Goal: Information Seeking & Learning: Find specific fact

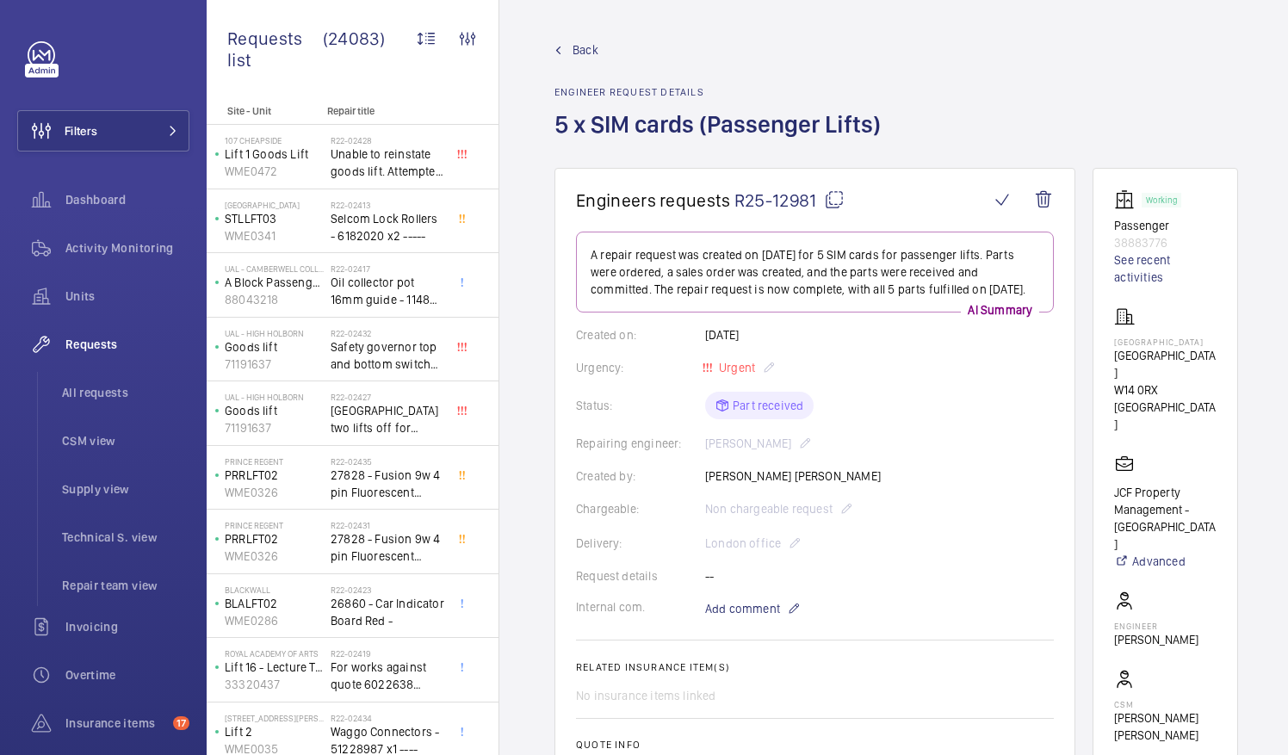
scroll to position [59, 0]
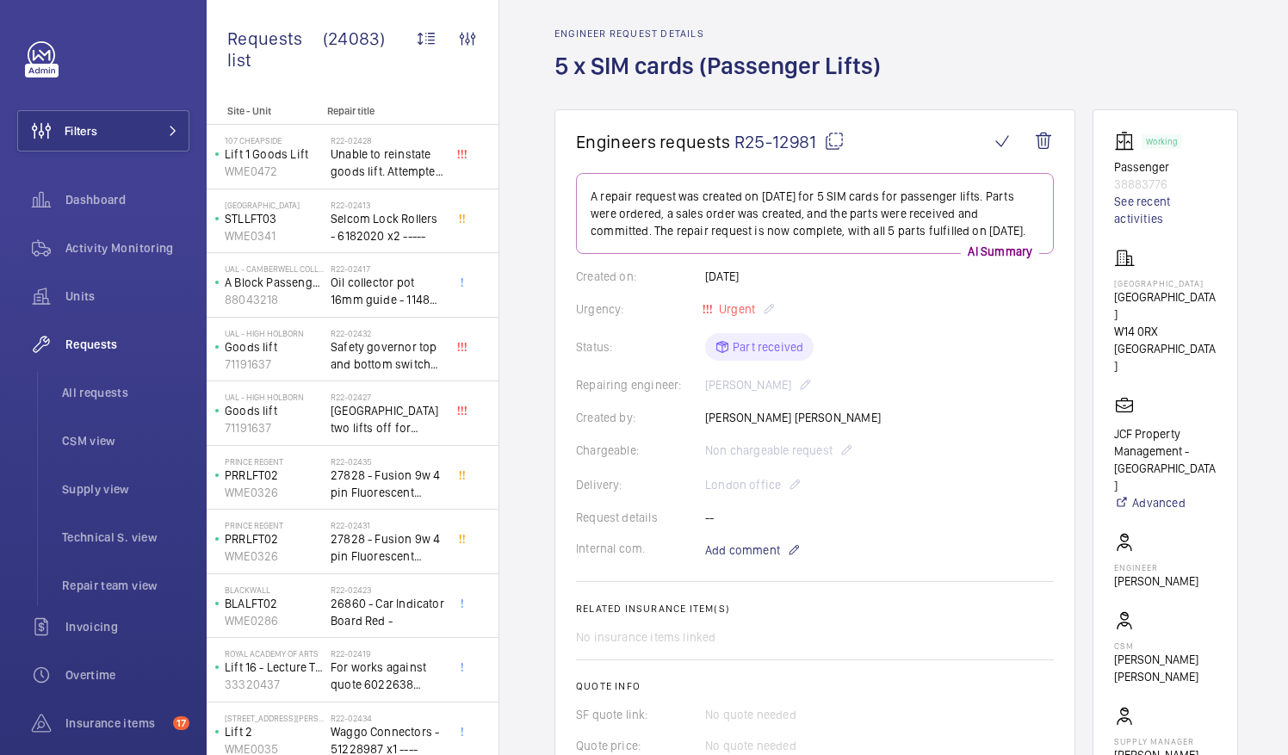
click at [832, 137] on mat-icon at bounding box center [834, 141] width 21 height 21
click at [834, 139] on mat-icon at bounding box center [834, 141] width 21 height 21
drag, startPoint x: 1134, startPoint y: 294, endPoint x: 1221, endPoint y: 298, distance: 87.0
click at [1216, 298] on p "North End House" at bounding box center [1165, 305] width 102 height 34
drag, startPoint x: 1221, startPoint y: 298, endPoint x: 1209, endPoint y: 298, distance: 12.1
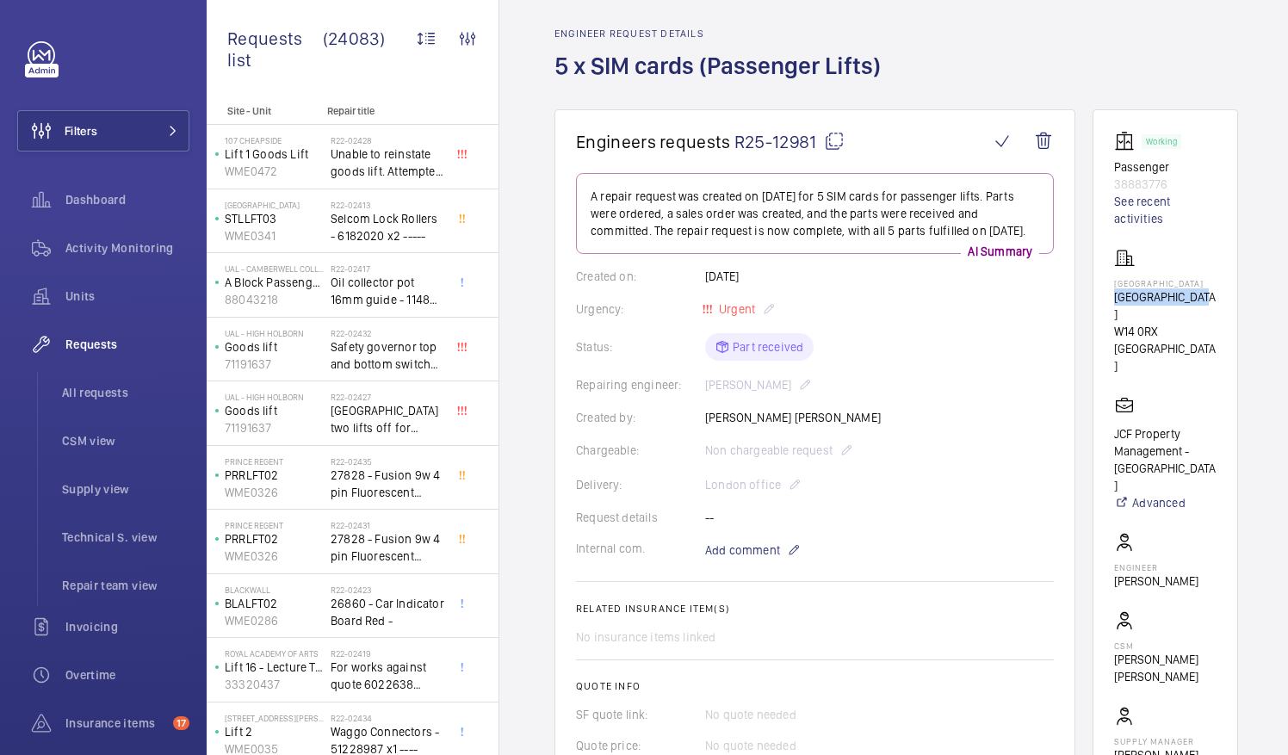
copy p "North End House"
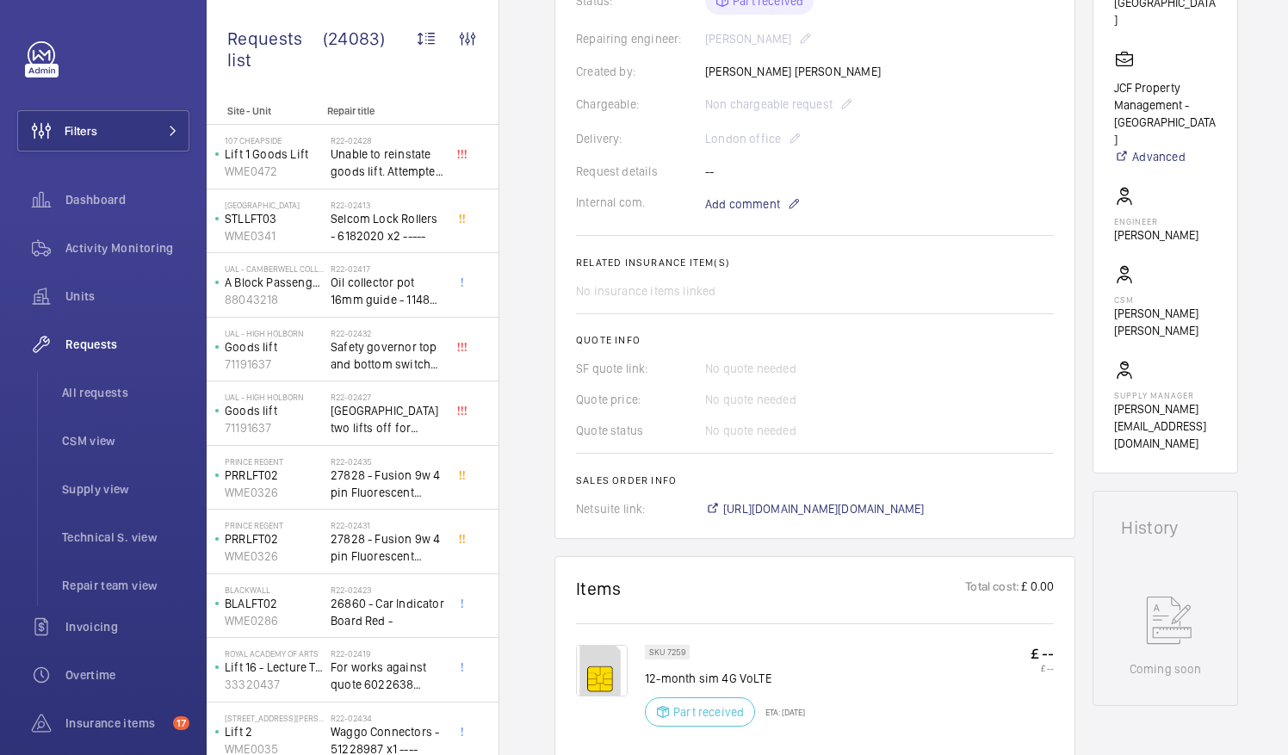
scroll to position [407, 0]
drag, startPoint x: 647, startPoint y: 670, endPoint x: 737, endPoint y: 668, distance: 89.5
click at [737, 668] on p "12-month sim 4G VoLTE" at bounding box center [725, 675] width 160 height 17
drag, startPoint x: 737, startPoint y: 668, endPoint x: 725, endPoint y: 674, distance: 13.5
click at [725, 674] on div "SKU 7259 12-month sim 4G VoLTE Part received ETA: 6 Oct 2025 £ -- £ --" at bounding box center [815, 696] width 478 height 109
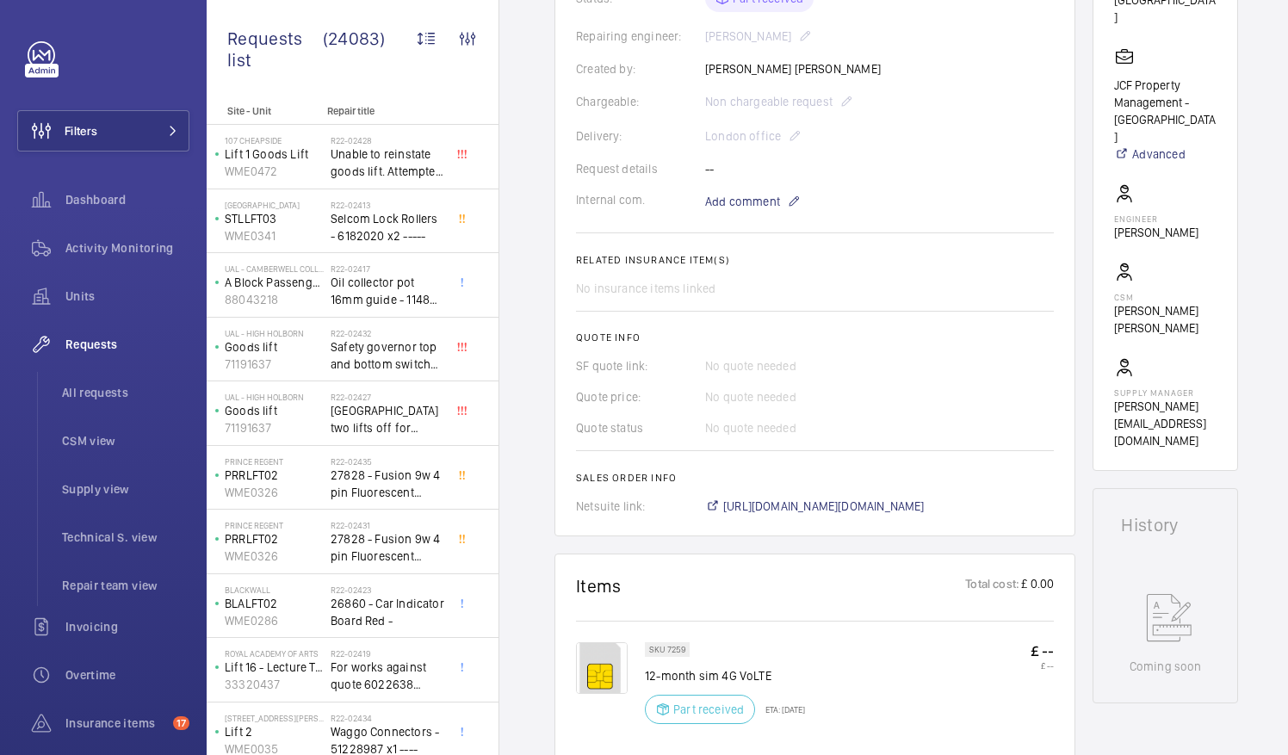
drag, startPoint x: 725, startPoint y: 674, endPoint x: 783, endPoint y: 665, distance: 59.2
click at [783, 665] on div "SKU 7259 12-month sim 4G VoLTE Part received ETA: 6 Oct 2025" at bounding box center [725, 688] width 160 height 92
drag, startPoint x: 767, startPoint y: 672, endPoint x: 647, endPoint y: 672, distance: 119.6
click at [647, 672] on p "12-month sim 4G VoLTE" at bounding box center [725, 675] width 160 height 17
drag, startPoint x: 647, startPoint y: 672, endPoint x: 674, endPoint y: 675, distance: 26.8
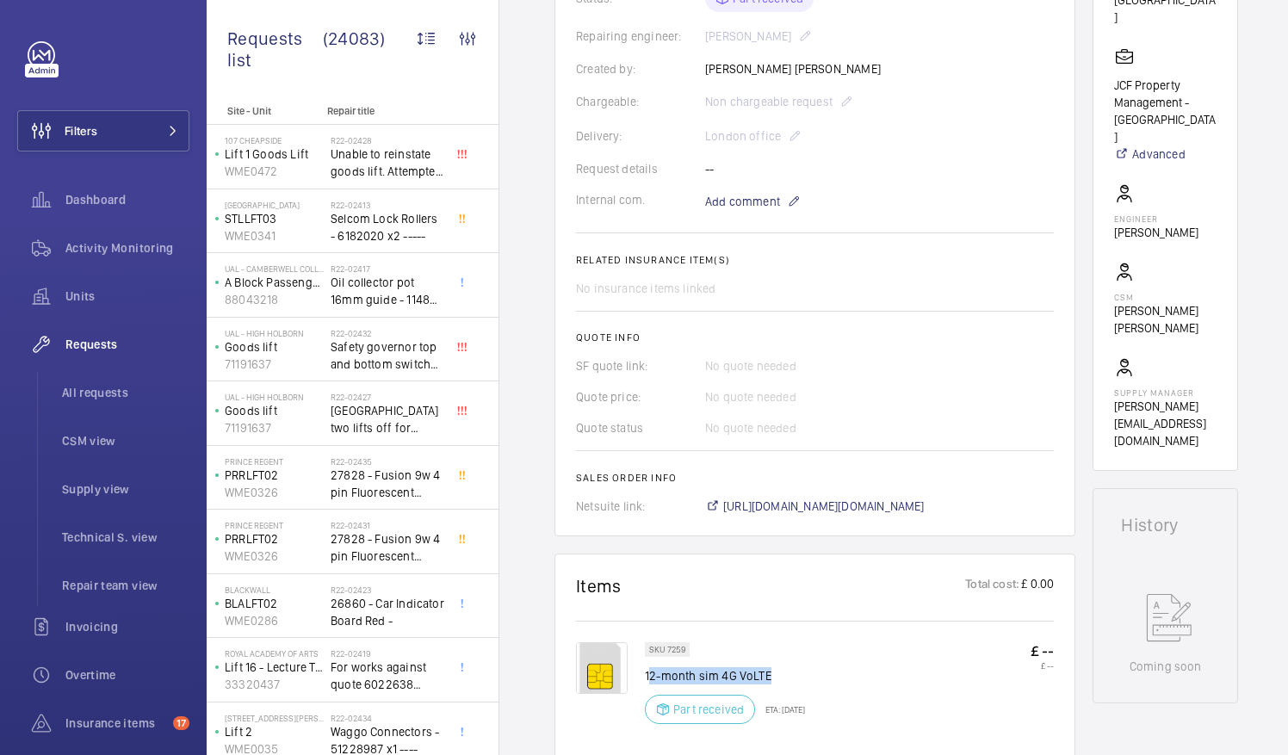
copy p "2-month sim 4G VoLTE"
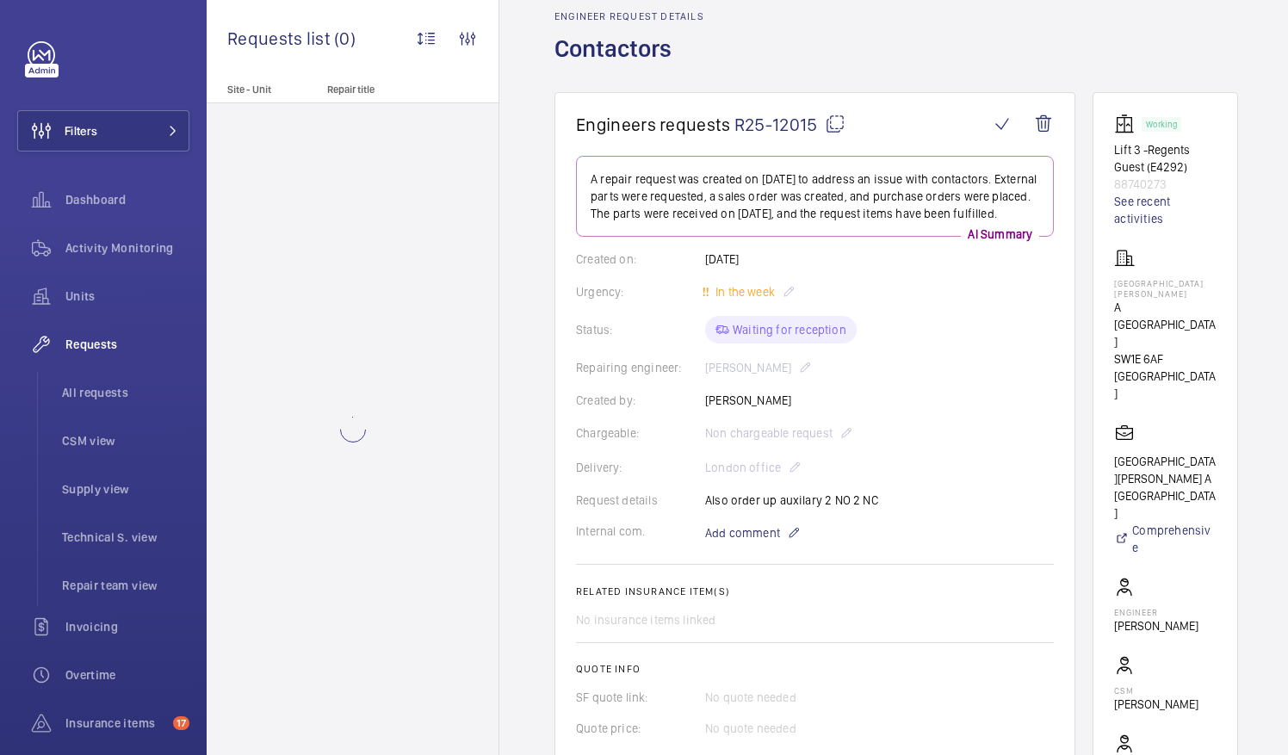
scroll to position [77, 0]
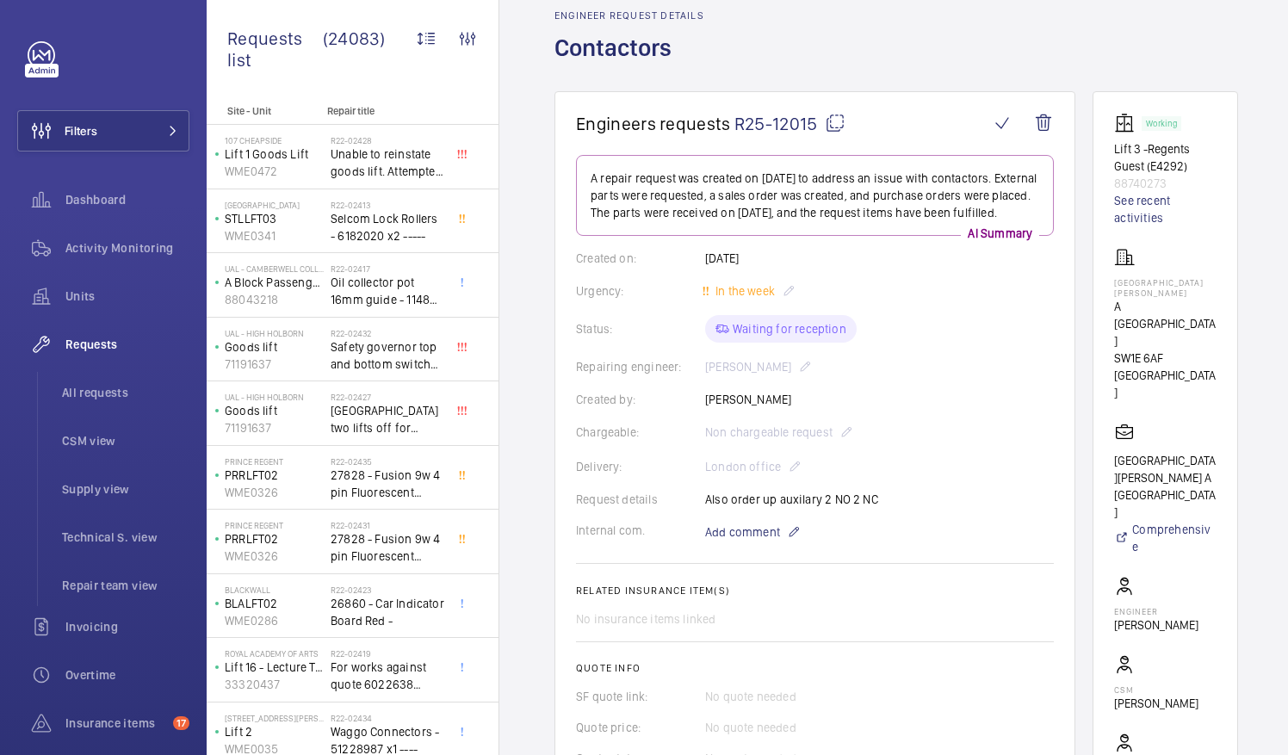
click at [834, 124] on mat-icon at bounding box center [835, 123] width 21 height 21
drag, startPoint x: 1134, startPoint y: 282, endPoint x: 1168, endPoint y: 293, distance: 35.9
click at [1168, 293] on p "[GEOGRAPHIC_DATA][PERSON_NAME]" at bounding box center [1165, 287] width 102 height 21
drag, startPoint x: 1168, startPoint y: 293, endPoint x: 1145, endPoint y: 287, distance: 23.8
copy p "[GEOGRAPHIC_DATA][PERSON_NAME]"
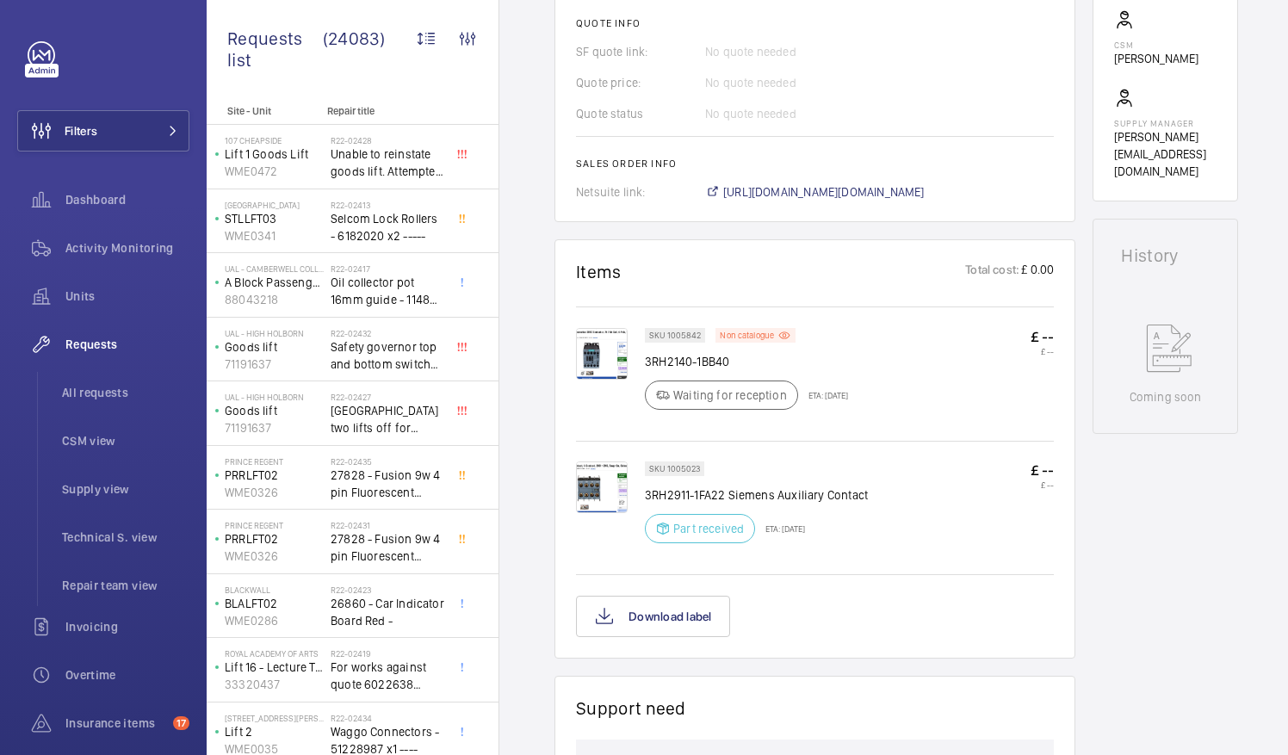
scroll to position [722, 0]
drag, startPoint x: 646, startPoint y: 491, endPoint x: 884, endPoint y: 492, distance: 237.6
click at [884, 492] on div "SKU 1005023 3RH2911-1FA22 Siemens Auxiliary Contact Part received ETA: [DATE] £…" at bounding box center [849, 507] width 409 height 92
drag, startPoint x: 884, startPoint y: 492, endPoint x: 853, endPoint y: 494, distance: 31.0
copy p "3RH2911-1FA22 Siemens Auxiliary Contact"
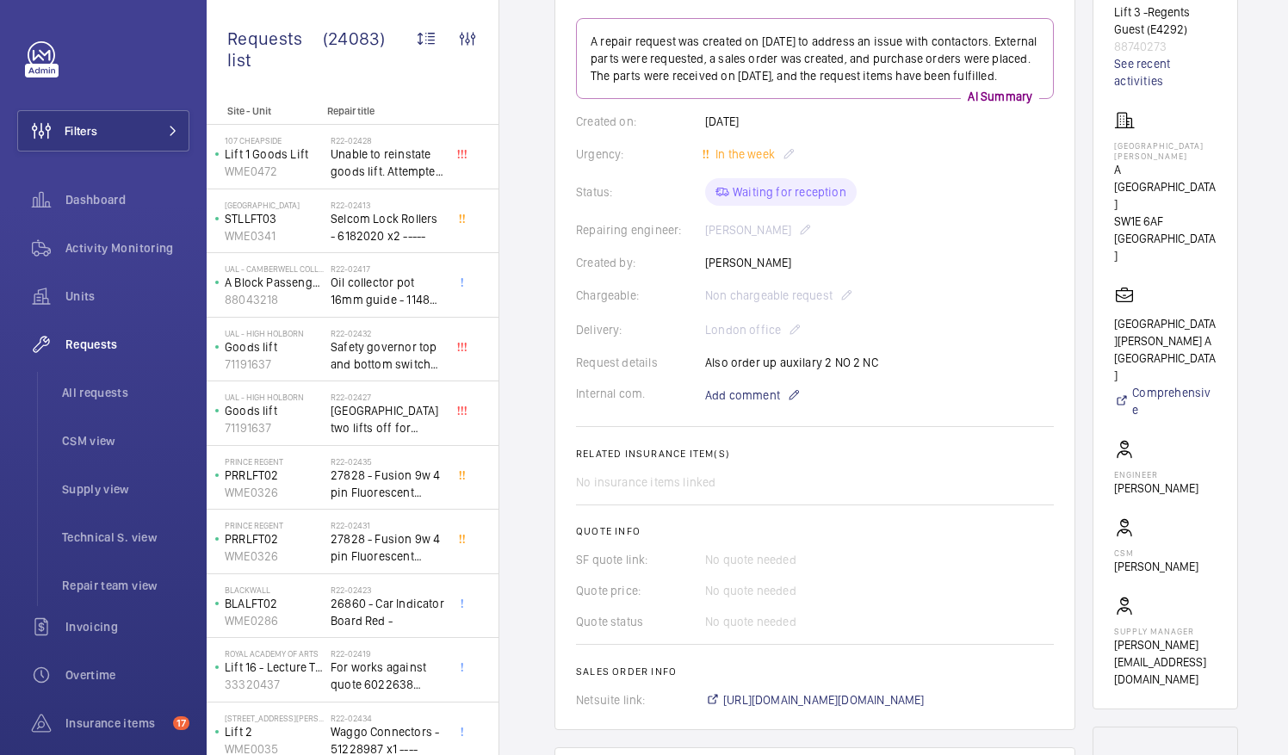
scroll to position [0, 0]
